Goal: Task Accomplishment & Management: Manage account settings

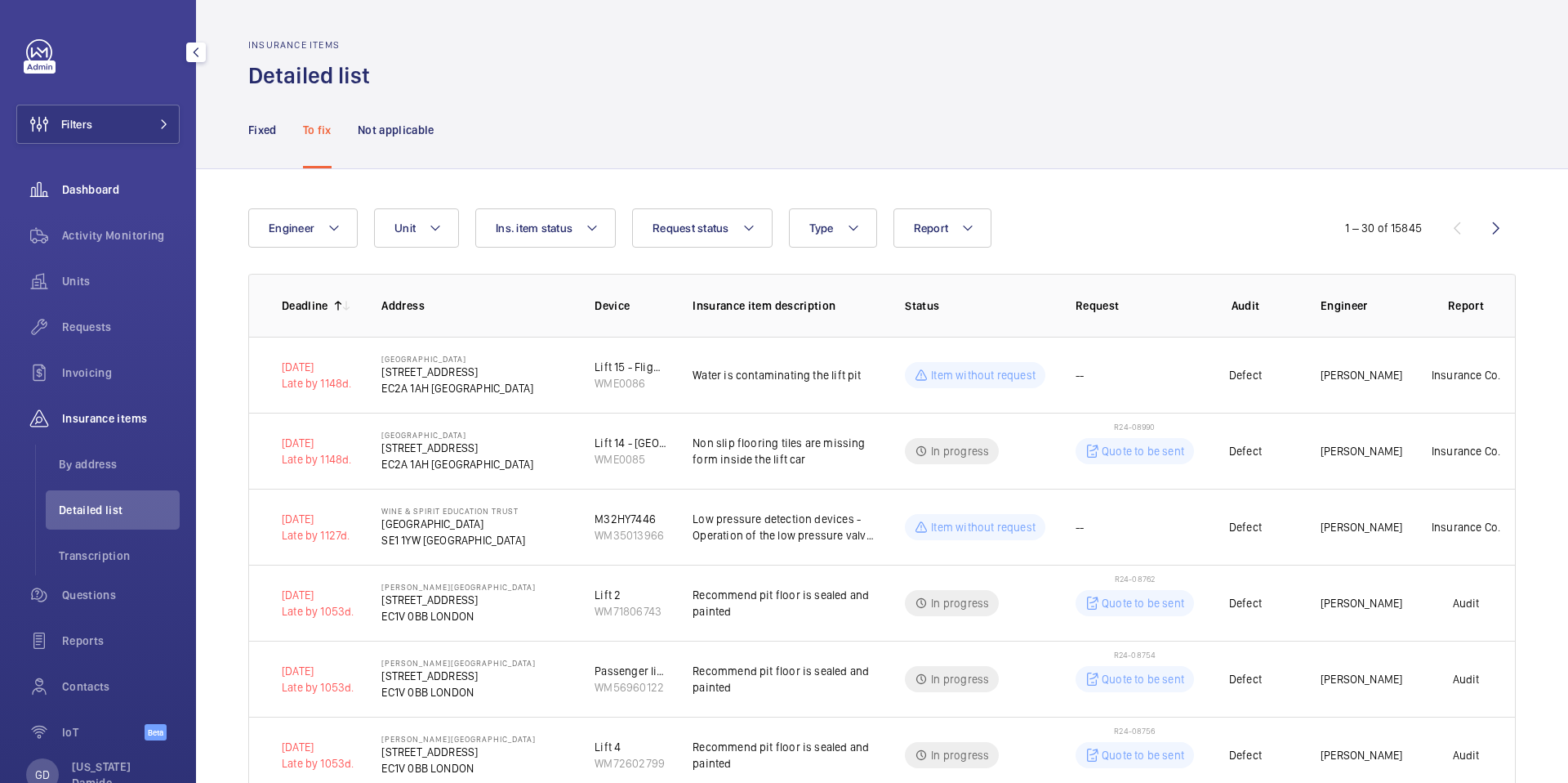
click at [114, 183] on span "Dashboard" at bounding box center [121, 189] width 118 height 16
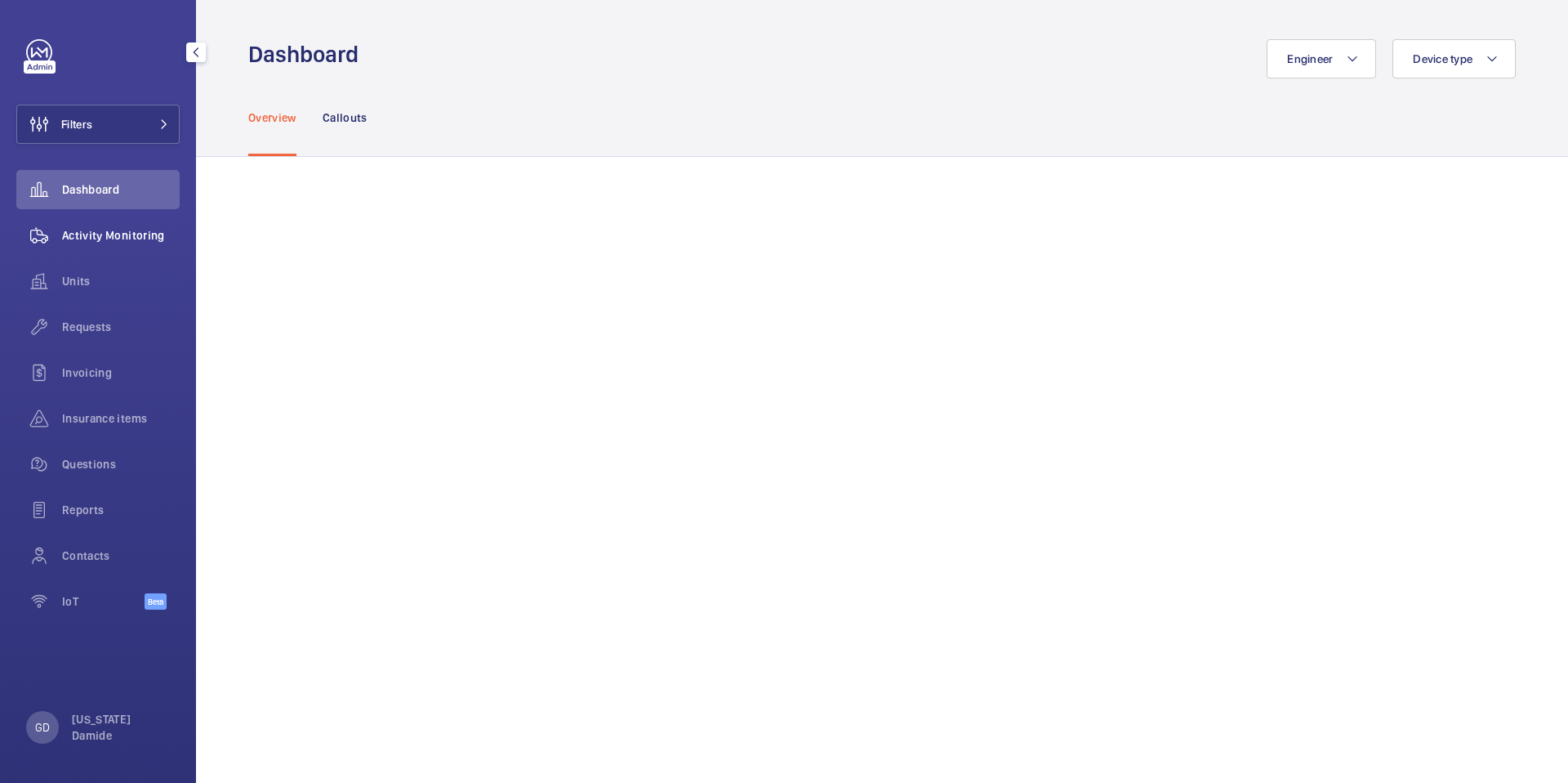
click at [124, 238] on span "Activity Monitoring" at bounding box center [121, 235] width 118 height 16
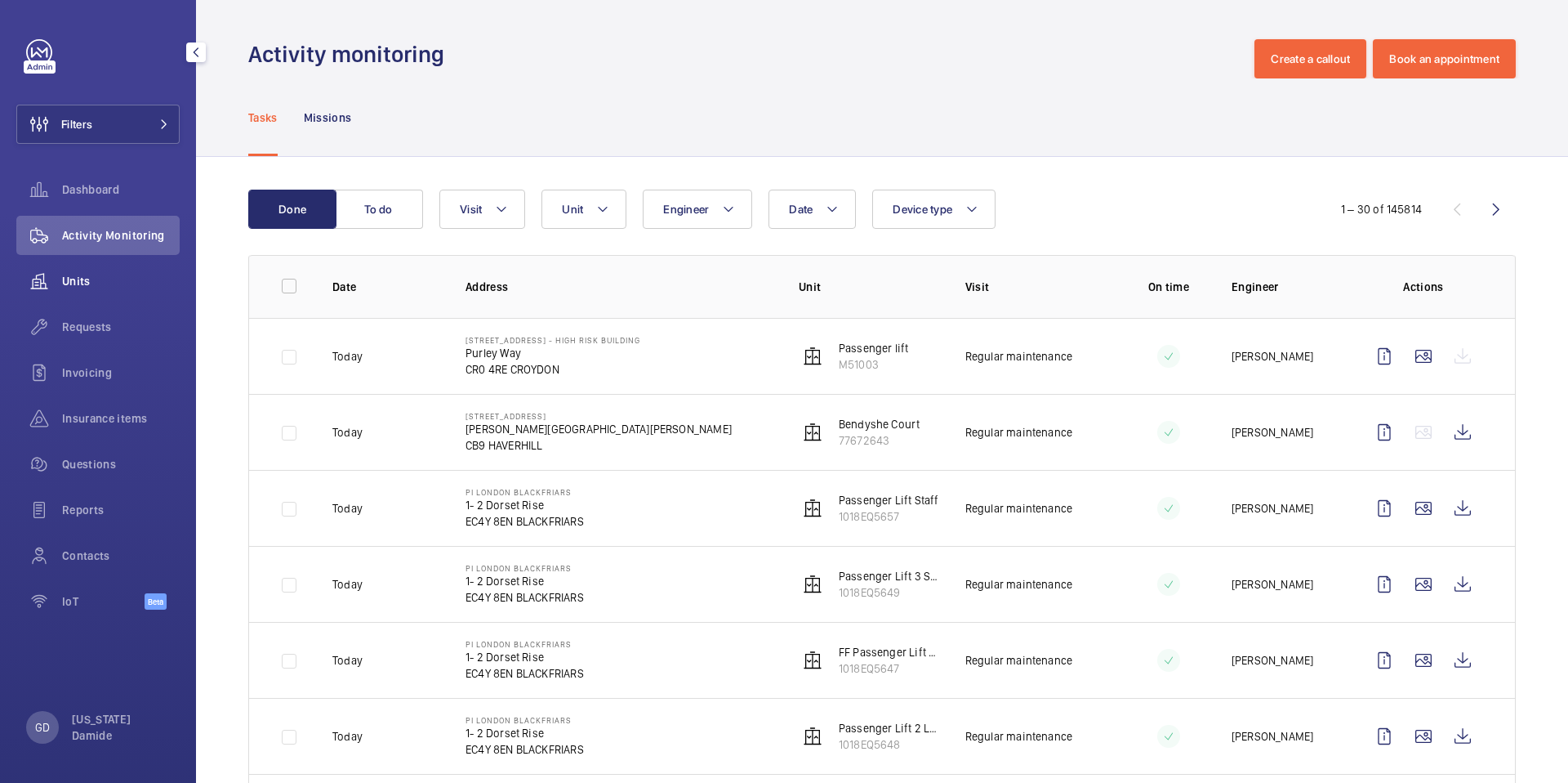
click at [81, 282] on span "Units" at bounding box center [121, 280] width 118 height 16
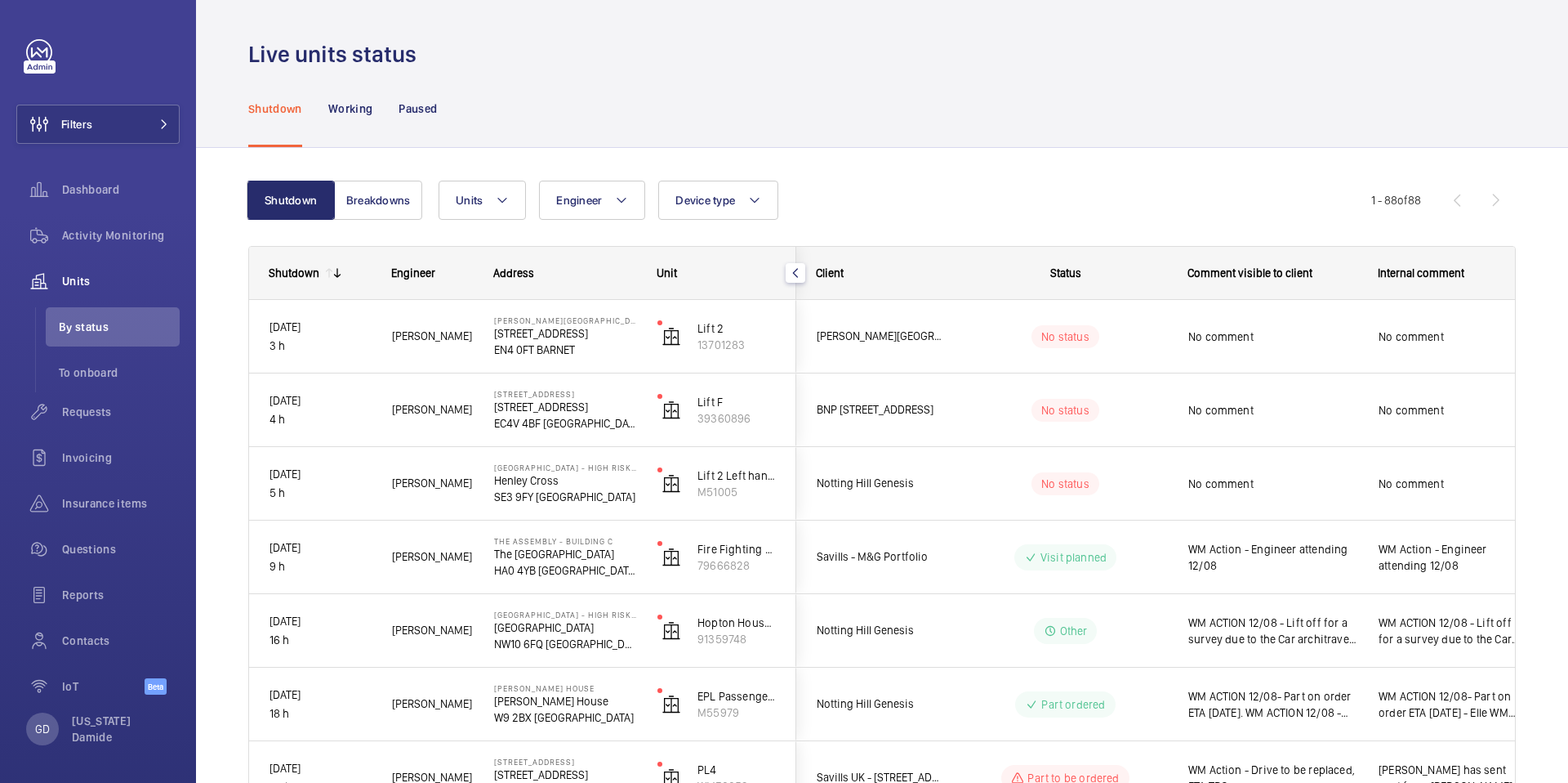
click at [585, 114] on div "Shutdown Working Paused" at bounding box center [882, 108] width 1268 height 77
click at [96, 415] on span "Requests" at bounding box center [121, 412] width 118 height 16
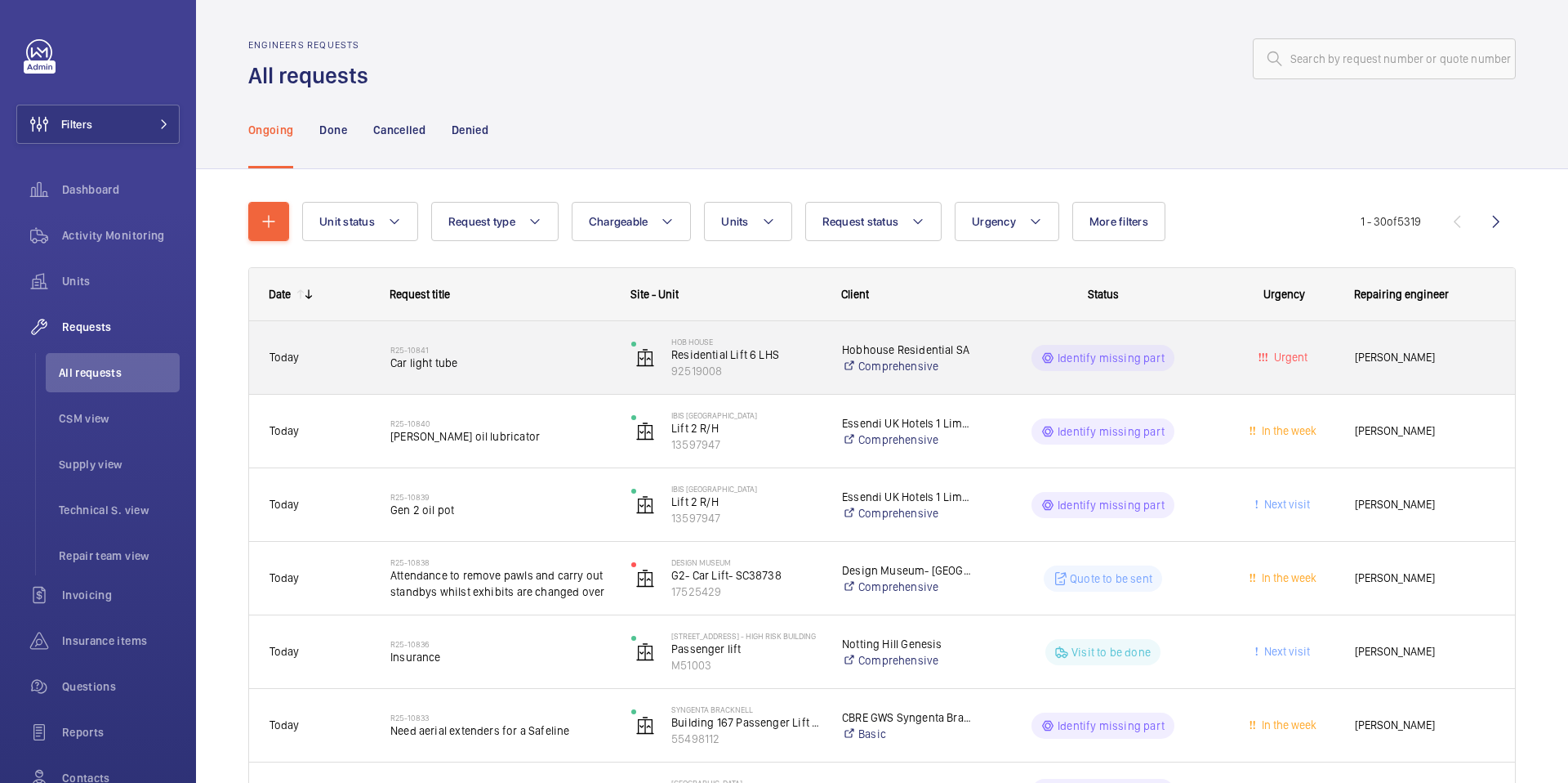
click at [505, 364] on span "Car light tube" at bounding box center [499, 362] width 219 height 16
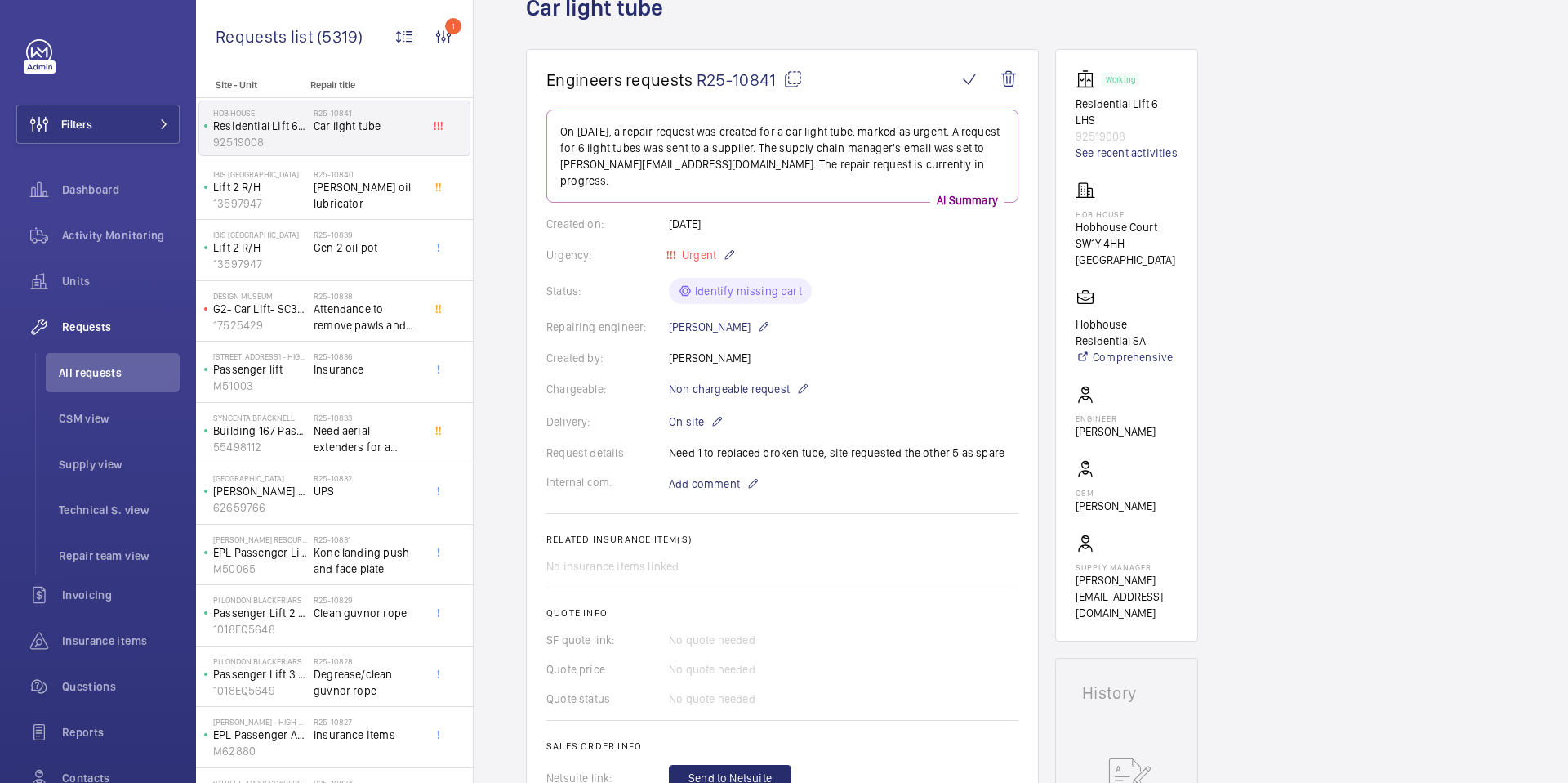
scroll to position [98, 0]
